Goal: Task Accomplishment & Management: Manage account settings

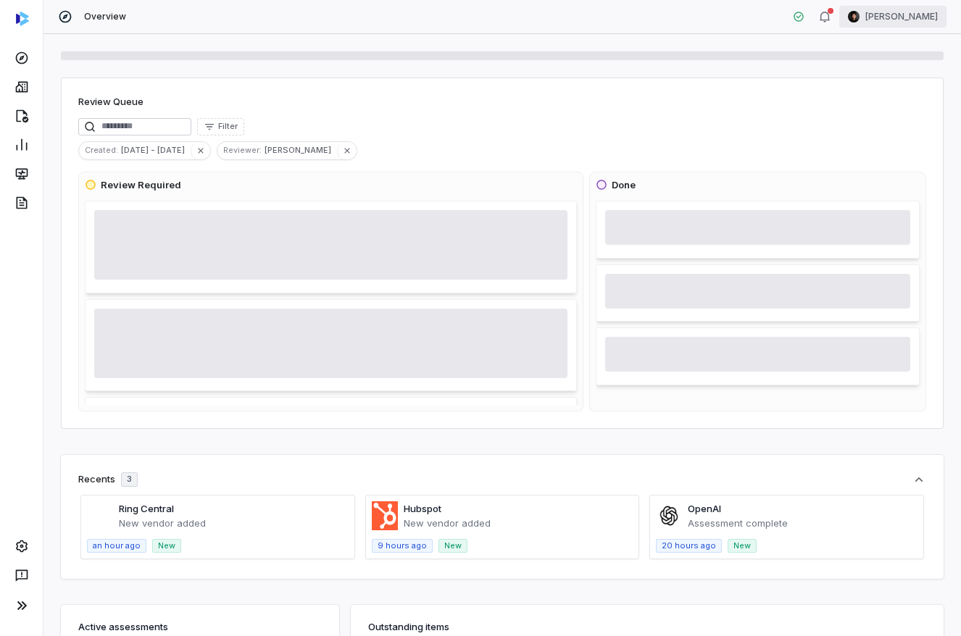
click at [895, 20] on html "Overview [PERSON_NAME] Review Queue Filter Created : [DATE] - [DATE] Reviewer :…" at bounding box center [480, 318] width 961 height 636
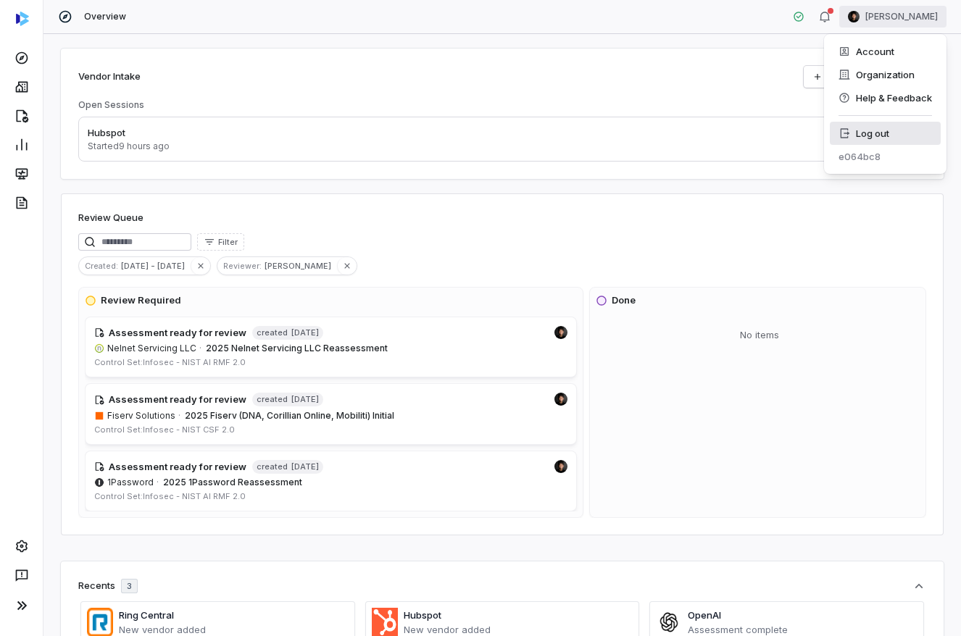
click at [892, 133] on div "Log out" at bounding box center [885, 133] width 111 height 23
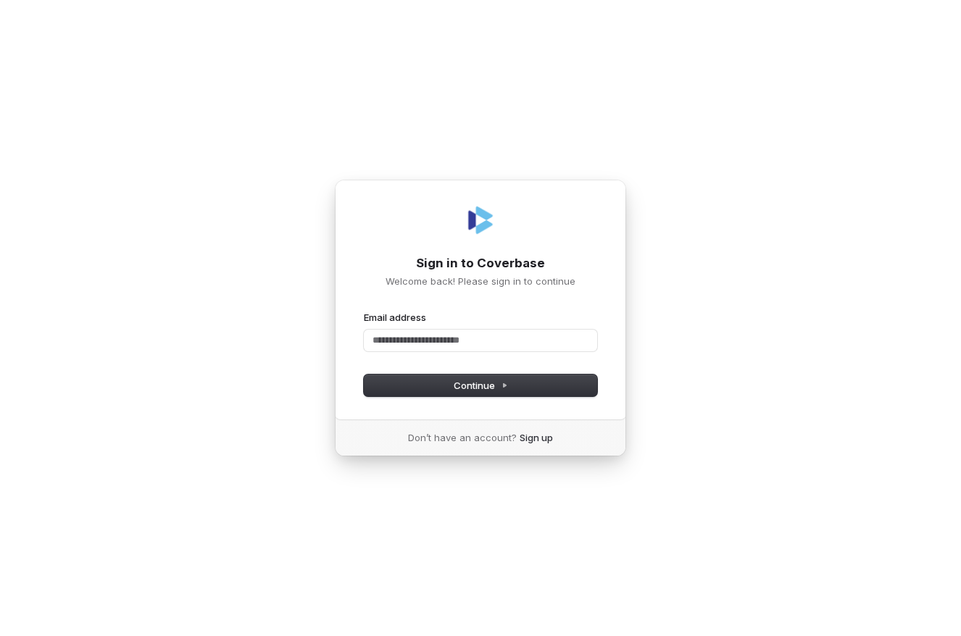
click at [0, 635] on com-1password-button at bounding box center [0, 636] width 0 height 0
click at [474, 330] on input "Email address" at bounding box center [480, 341] width 233 height 22
type input "**********"
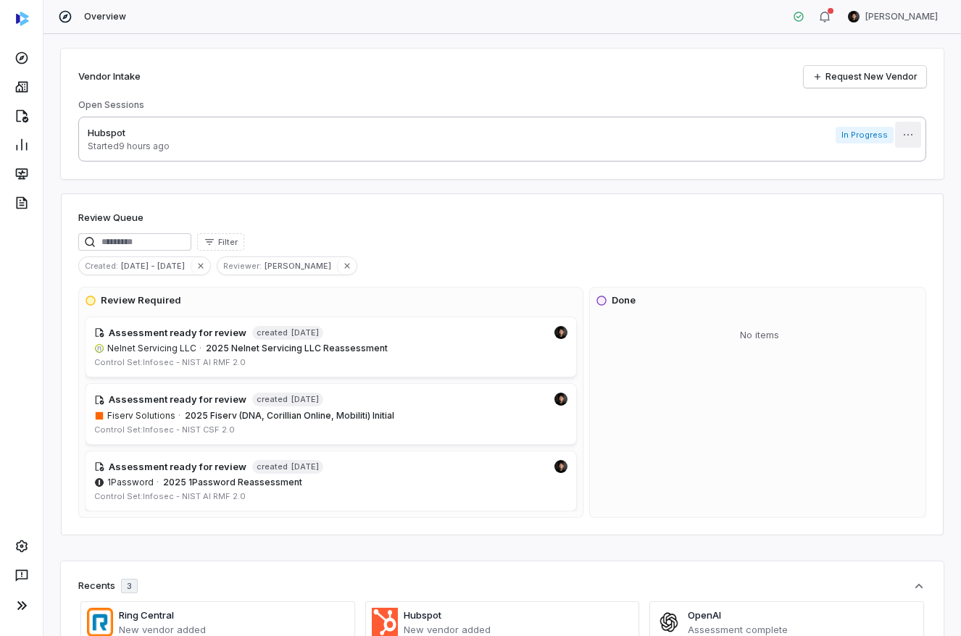
click at [903, 132] on html "Overview Clarence Chio Vendor Intake Request New Vendor Open Sessions Hubspot S…" at bounding box center [480, 318] width 961 height 636
click at [894, 167] on div "Delete" at bounding box center [901, 168] width 93 height 23
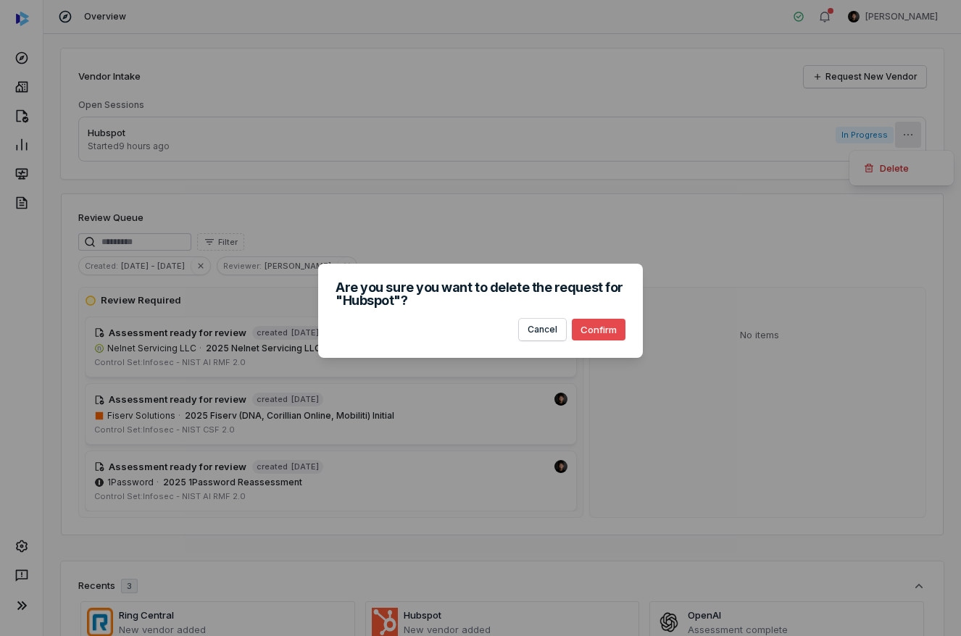
click at [610, 328] on button "Confirm" at bounding box center [599, 330] width 54 height 22
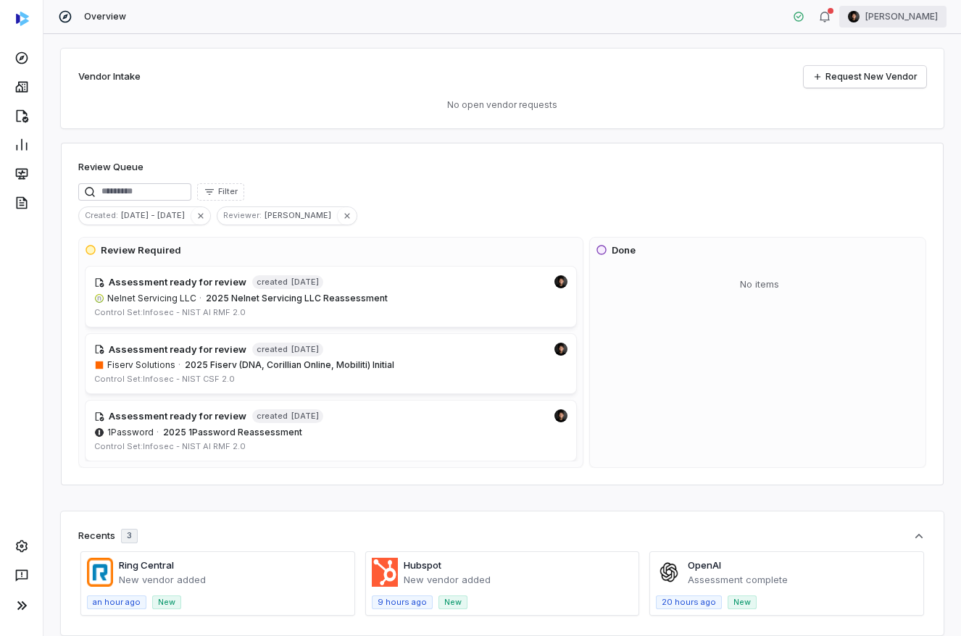
click at [889, 22] on html "Overview Clarence Chio Vendor Intake Request New Vendor No open vendor requests…" at bounding box center [480, 318] width 961 height 636
click at [860, 135] on div "Log out" at bounding box center [885, 133] width 111 height 23
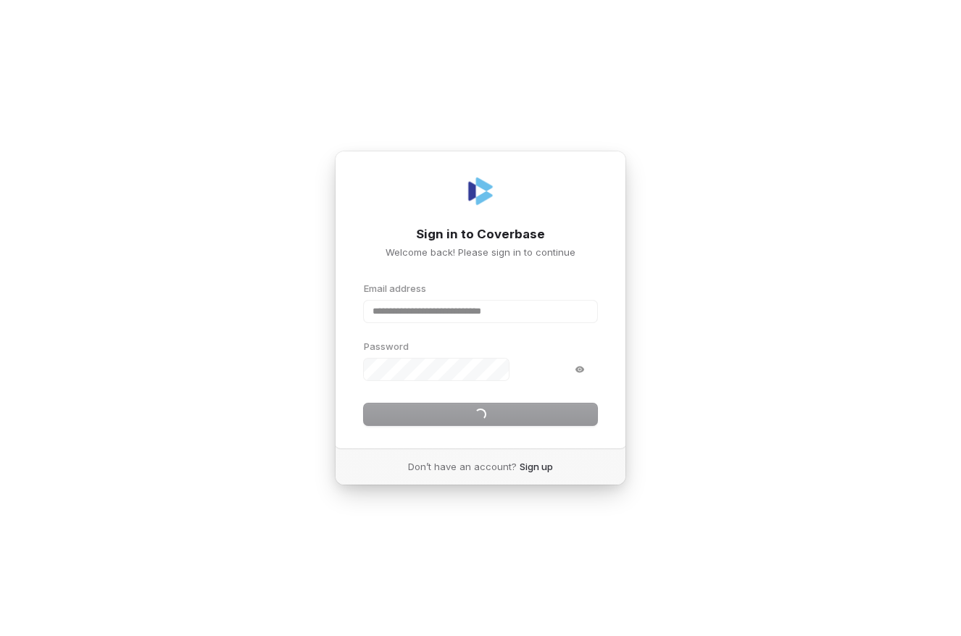
type input "**********"
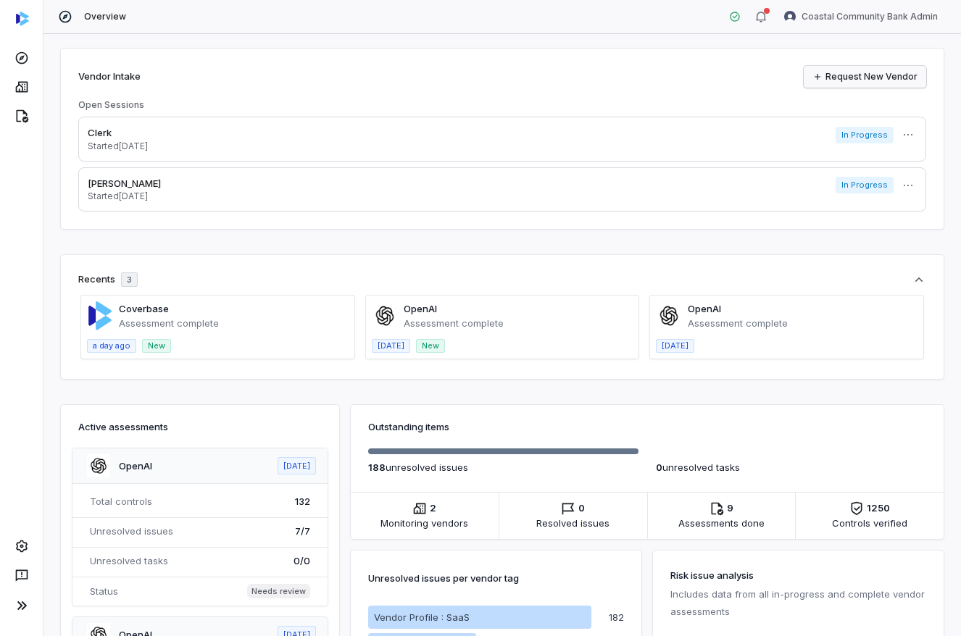
click at [856, 80] on link "Request New Vendor" at bounding box center [865, 77] width 122 height 22
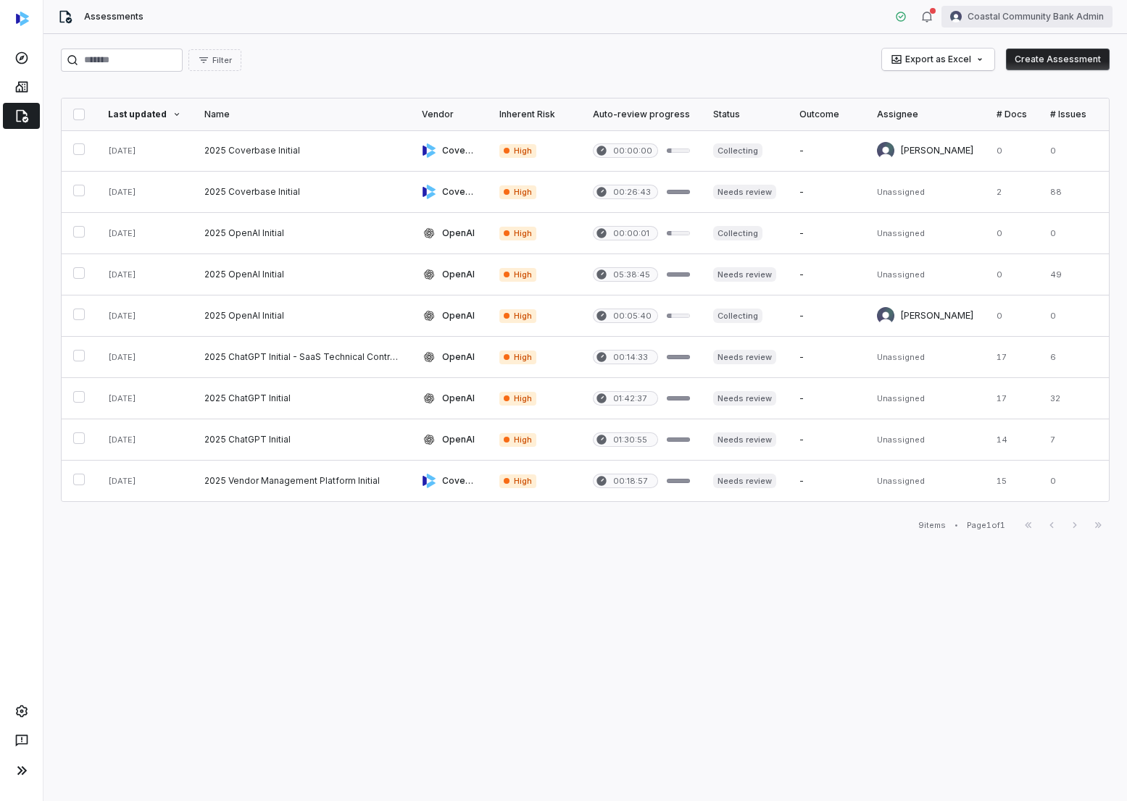
click at [940, 17] on html "Assessments Coastal Community Bank Admin Filter Export as Excel Create Assessme…" at bounding box center [563, 400] width 1127 height 801
click at [940, 141] on div "Log out" at bounding box center [1051, 133] width 111 height 23
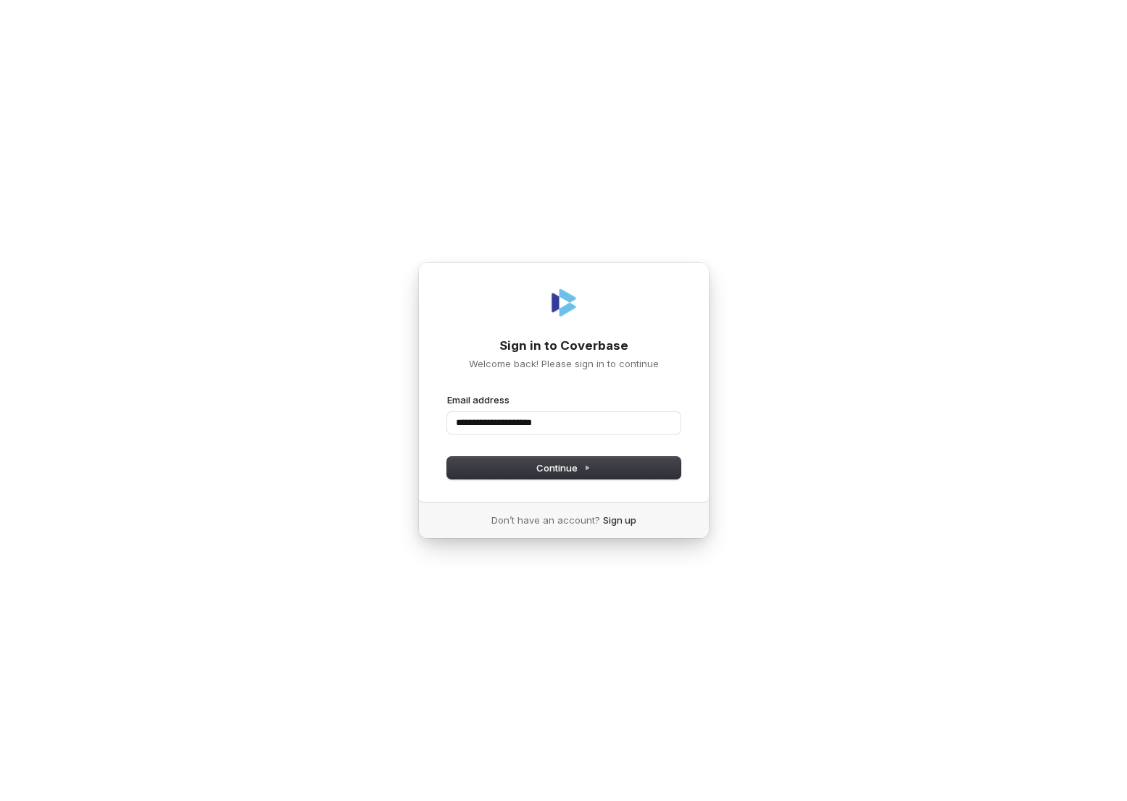
type input "**********"
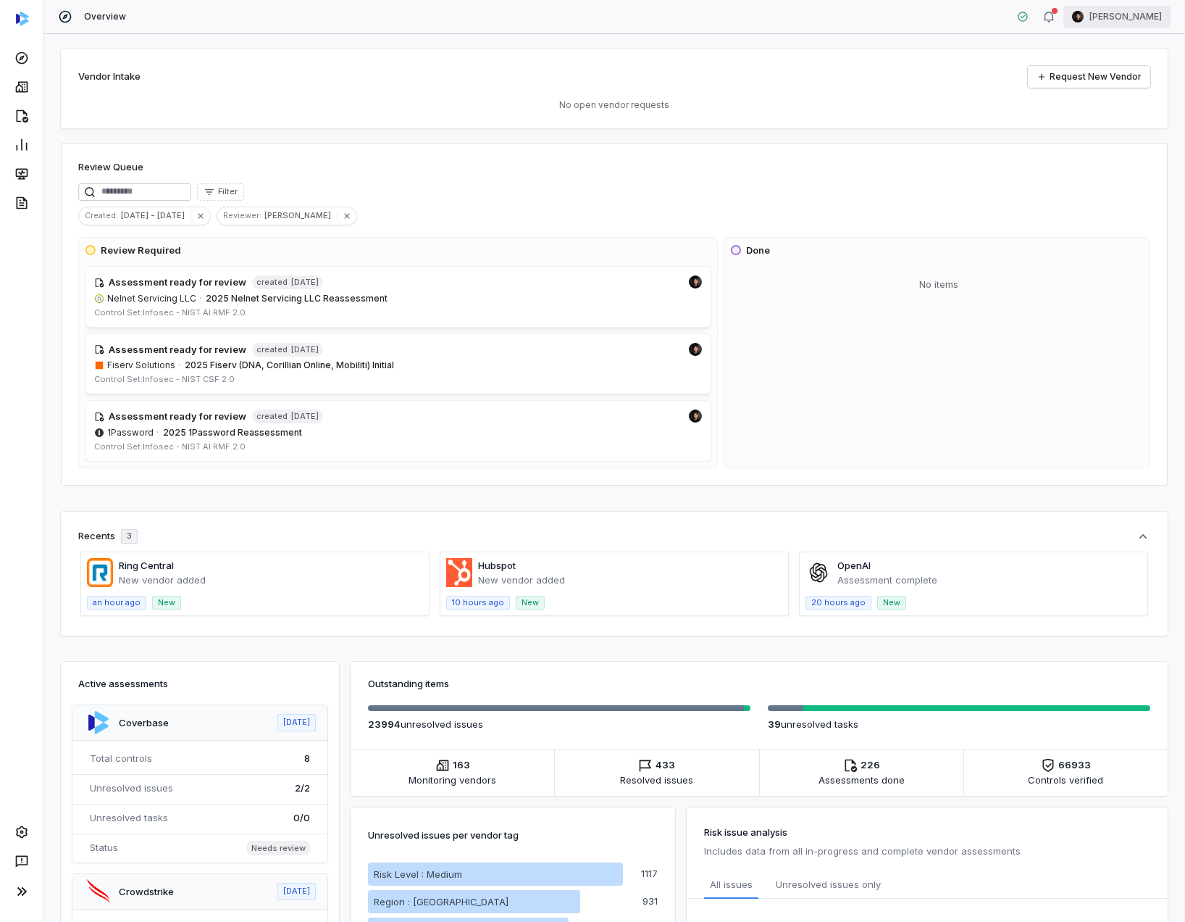
click at [1114, 14] on html "Overview [PERSON_NAME] Vendor Intake Request New Vendor No open vendor requests…" at bounding box center [592, 461] width 1185 height 922
drag, startPoint x: 36, startPoint y: 896, endPoint x: 27, endPoint y: 896, distance: 9.4
click at [32, 801] on html "Overview [PERSON_NAME] Vendor Intake Request New Vendor No open vendor requests…" at bounding box center [592, 461] width 1185 height 922
click at [27, 801] on icon at bounding box center [21, 891] width 17 height 17
